Goal: Find specific page/section: Find specific page/section

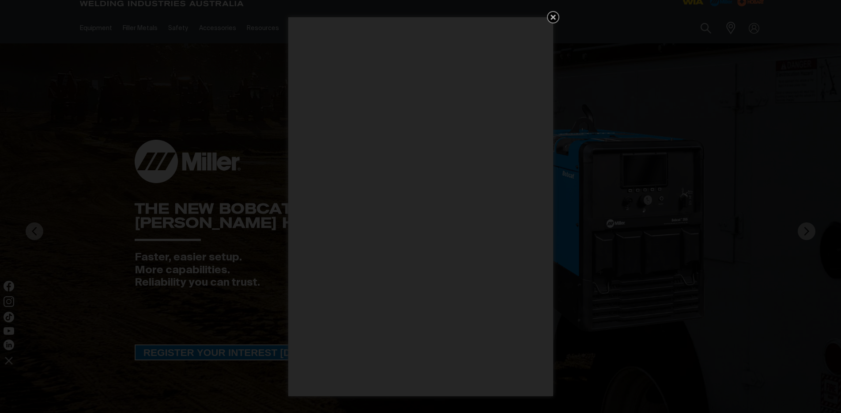
scroll to position [6, 0]
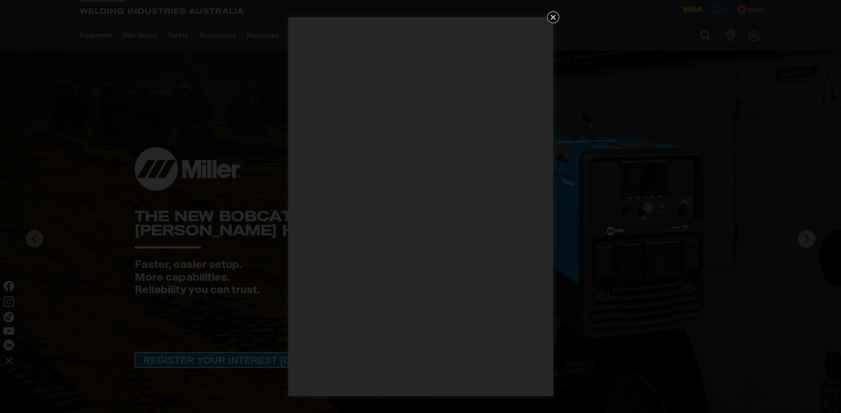
click at [553, 18] on icon "Get 5 WIA Welding Guides Free!" at bounding box center [553, 17] width 5 height 5
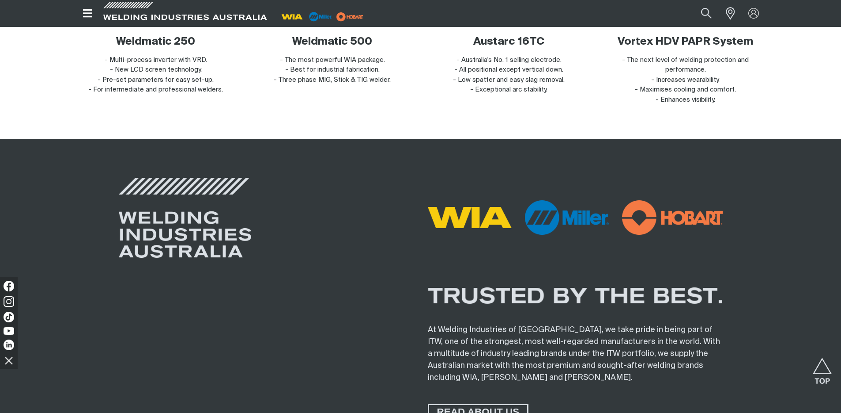
scroll to position [3321, 0]
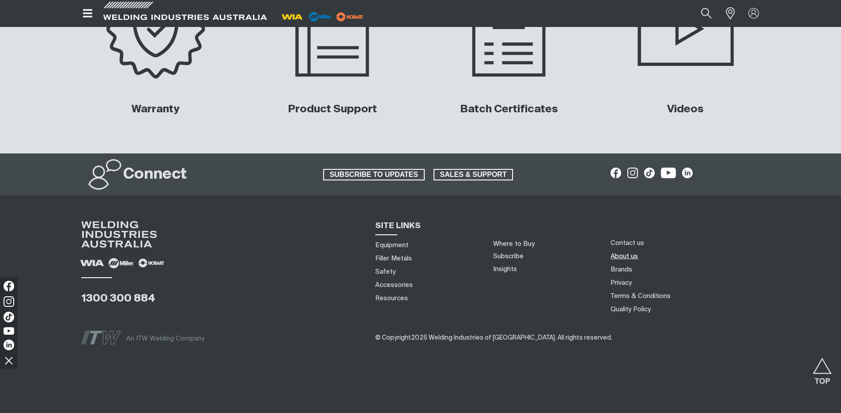
click at [626, 255] on link "About us" at bounding box center [624, 255] width 27 height 9
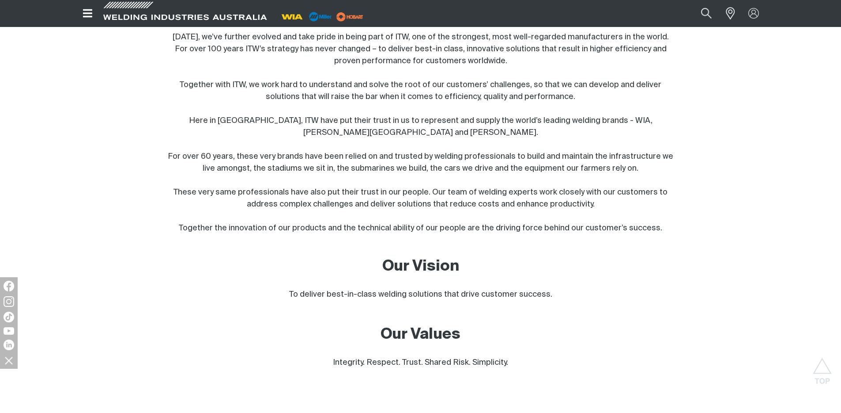
scroll to position [787, 0]
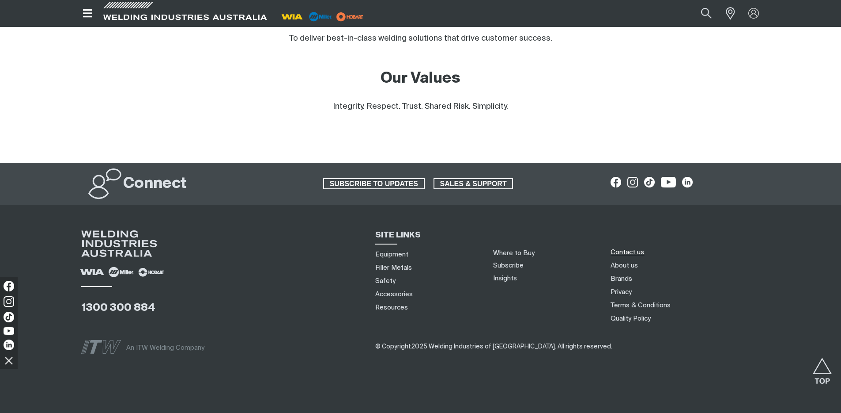
click at [616, 247] on link "Contact us" at bounding box center [628, 251] width 34 height 9
